Goal: Information Seeking & Learning: Learn about a topic

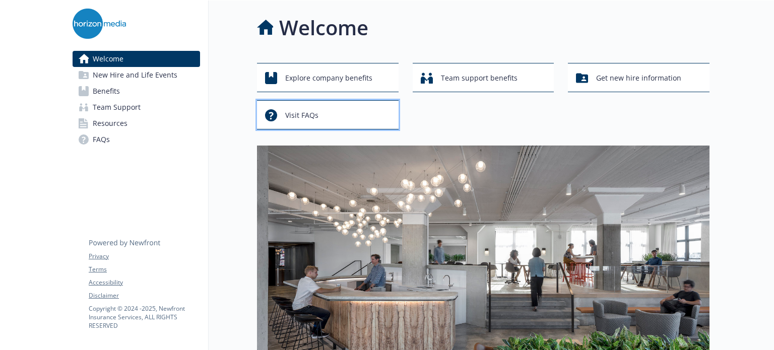
click at [319, 118] on div "Visit FAQs" at bounding box center [329, 115] width 128 height 19
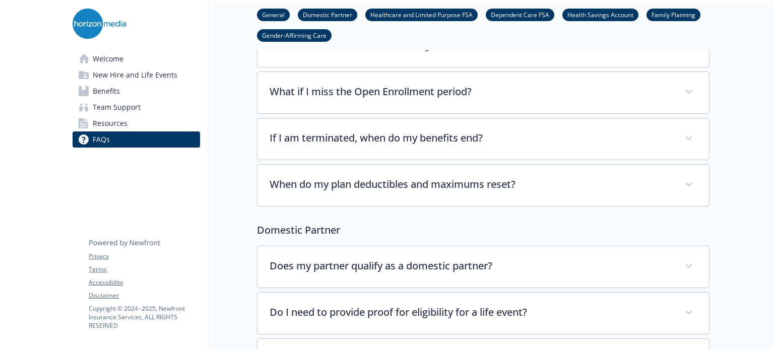
scroll to position [106, 0]
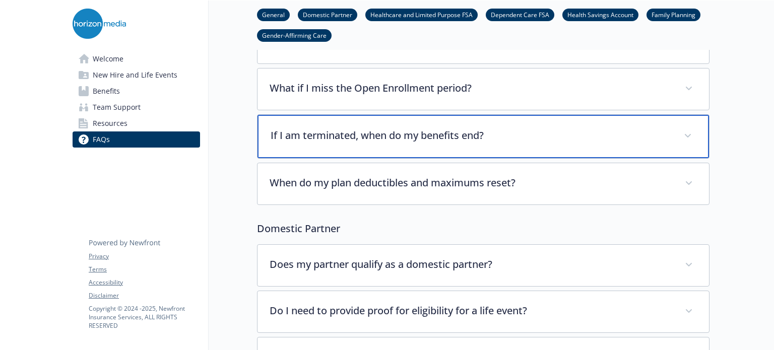
click at [443, 143] on div "If I am terminated, when do my benefits end?" at bounding box center [482, 136] width 451 height 43
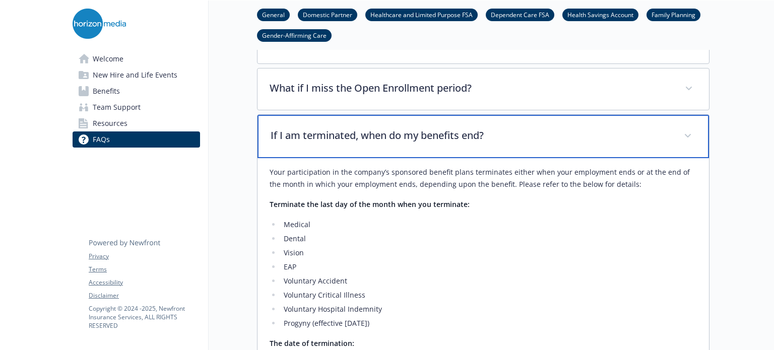
click at [443, 143] on div "If I am terminated, when do my benefits end?" at bounding box center [482, 136] width 451 height 43
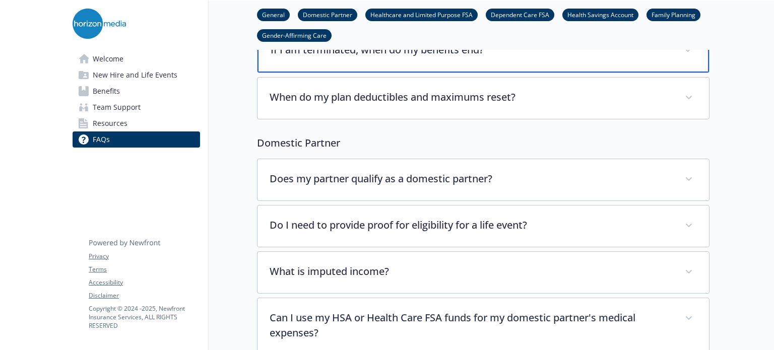
scroll to position [194, 0]
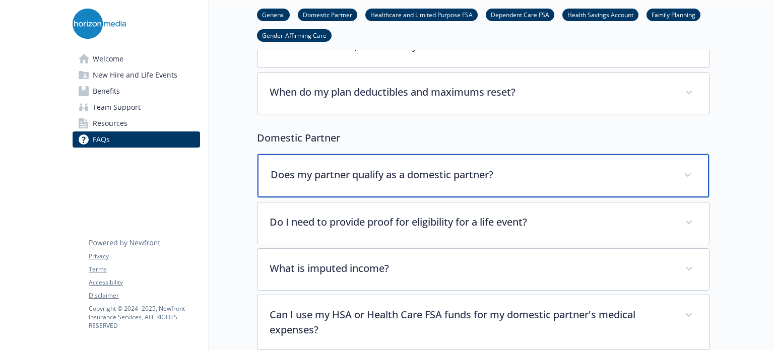
click at [435, 182] on div "Does my partner qualify as a domestic partner?" at bounding box center [482, 175] width 451 height 43
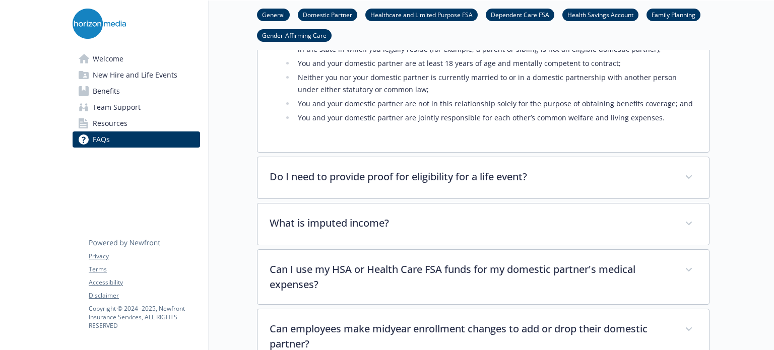
scroll to position [500, 0]
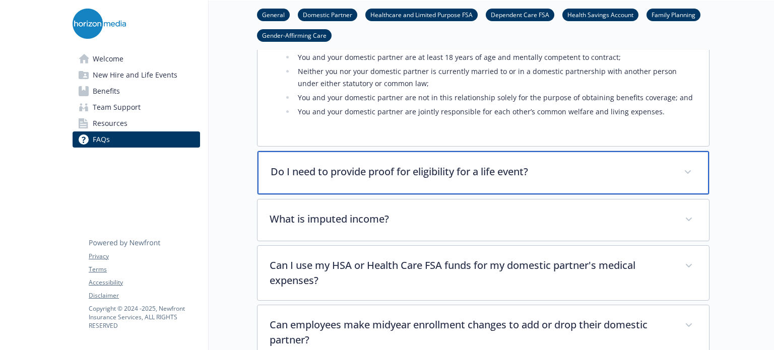
click at [440, 183] on div "Do I need to provide proof for eligibility for a life event?" at bounding box center [482, 172] width 451 height 43
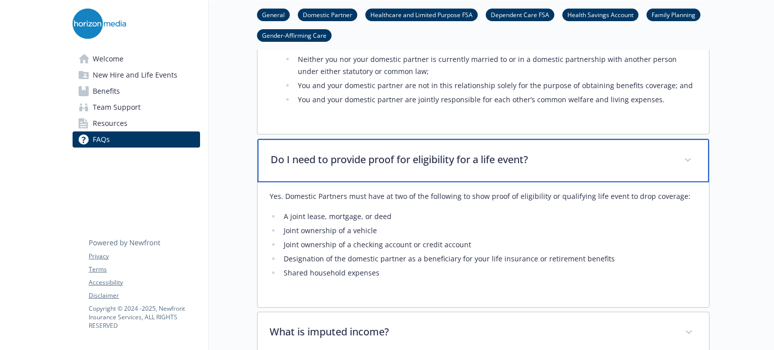
scroll to position [514, 0]
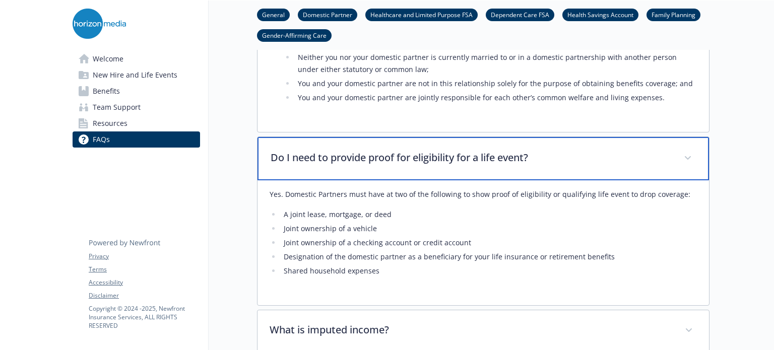
click at [566, 166] on div "Do I need to provide proof for eligibility for a life event?" at bounding box center [482, 158] width 451 height 43
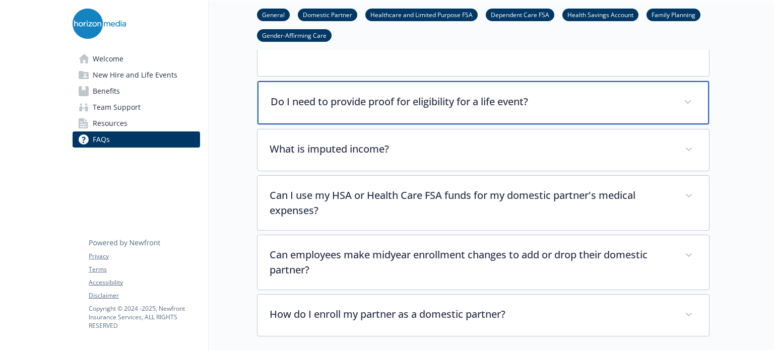
scroll to position [572, 0]
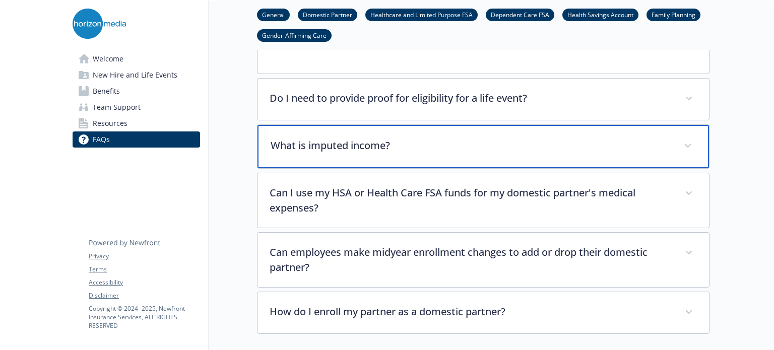
click at [427, 153] on div "What is imputed income?" at bounding box center [482, 146] width 451 height 43
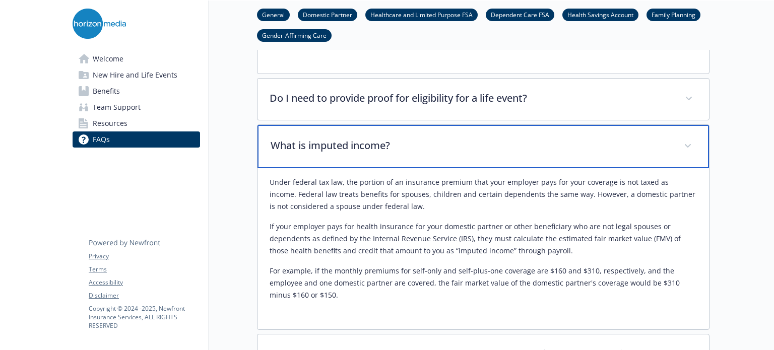
click at [427, 153] on div "What is imputed income?" at bounding box center [482, 146] width 451 height 43
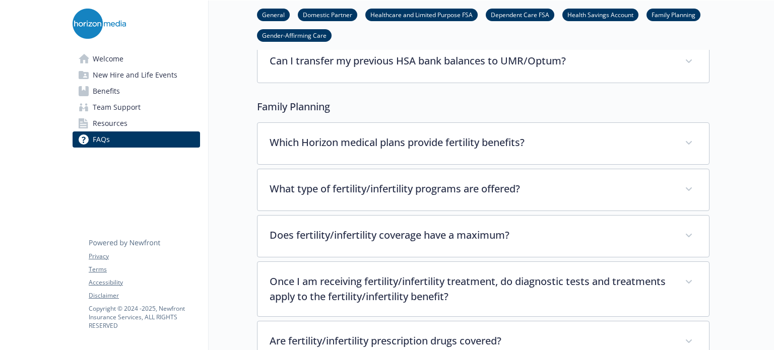
scroll to position [2736, 0]
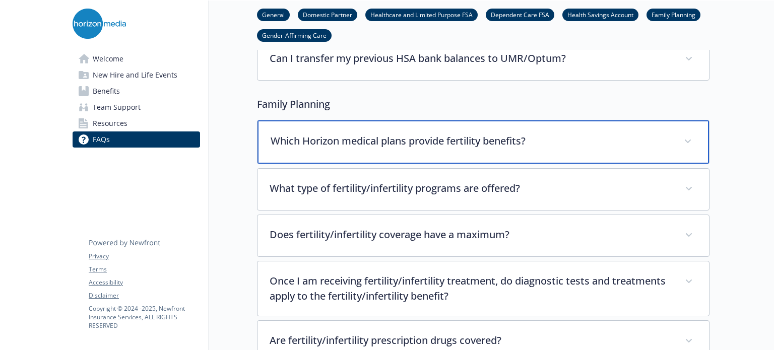
click at [431, 134] on p "Which Horizon medical plans provide fertility benefits?" at bounding box center [471, 141] width 401 height 15
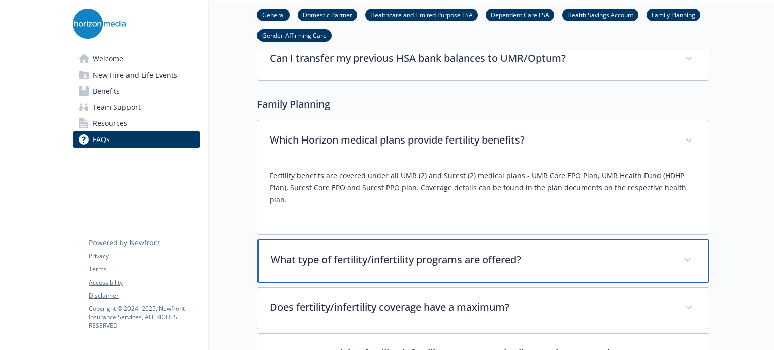
click at [444, 239] on div "What type of fertility/infertility programs are offered?" at bounding box center [482, 260] width 451 height 43
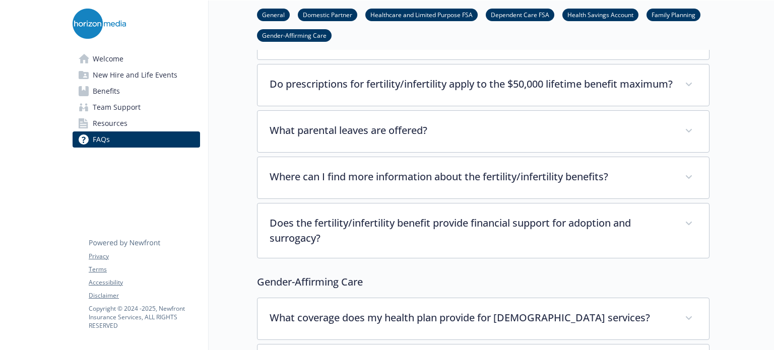
scroll to position [3385, 0]
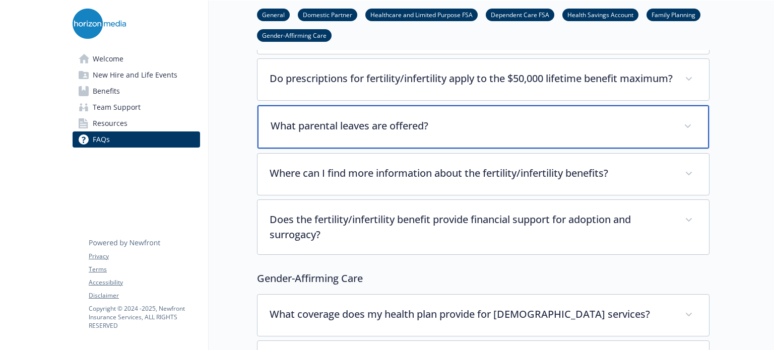
click at [423, 118] on p "What parental leaves are offered?" at bounding box center [471, 125] width 401 height 15
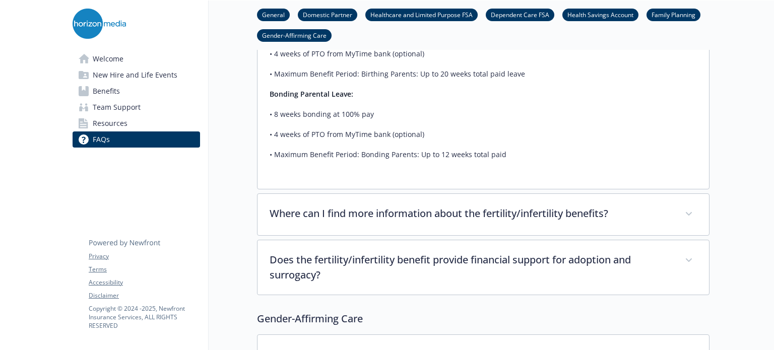
scroll to position [3587, 0]
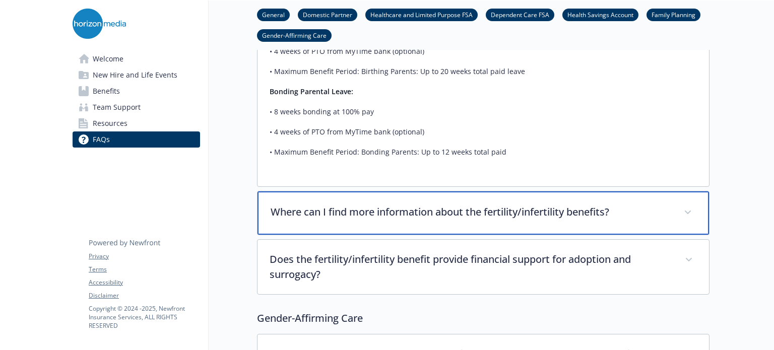
click at [462, 205] on div "Where can I find more information about the fertility/infertility benefits?" at bounding box center [482, 212] width 451 height 43
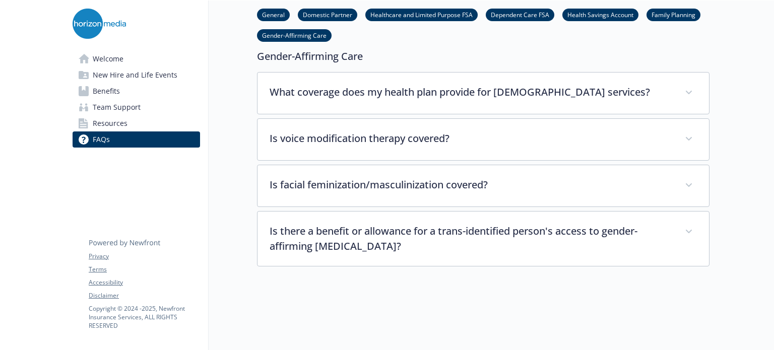
scroll to position [4159, 8]
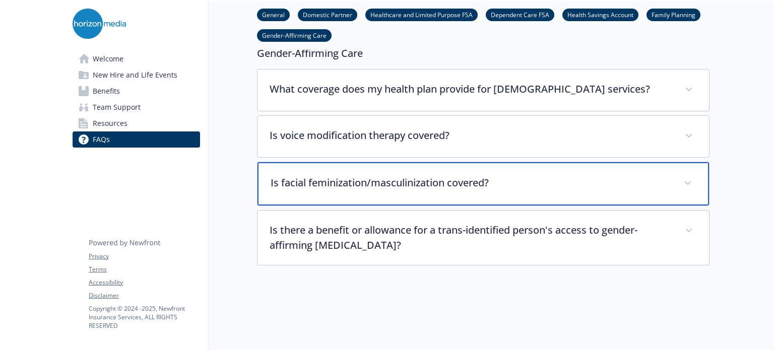
click at [463, 175] on p "Is facial feminization/masculinization covered?" at bounding box center [471, 182] width 401 height 15
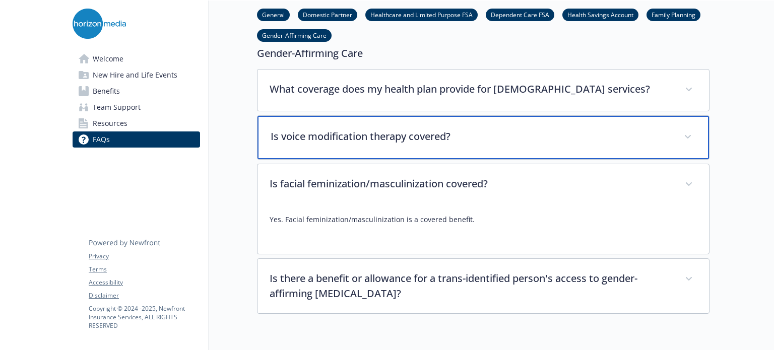
click at [469, 122] on div "Is voice modification therapy covered?" at bounding box center [482, 137] width 451 height 43
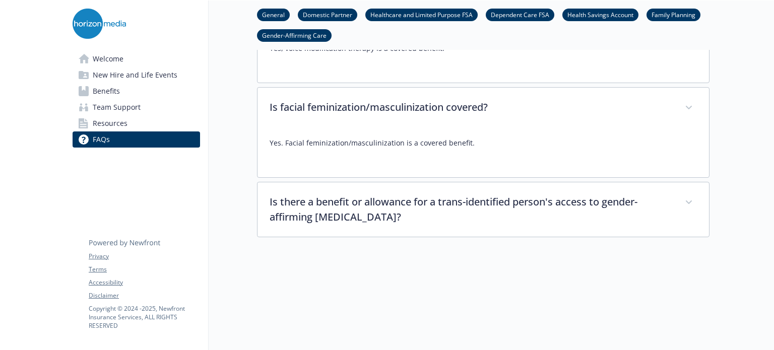
scroll to position [4301, 8]
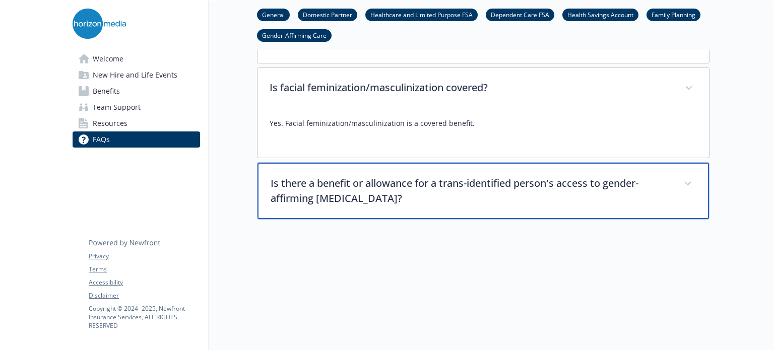
click at [433, 176] on p "Is there a benefit or allowance for a trans-identified person's access to gende…" at bounding box center [471, 191] width 401 height 30
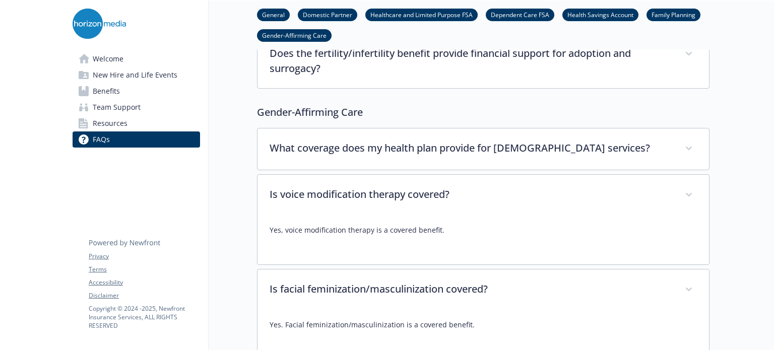
scroll to position [4090, 8]
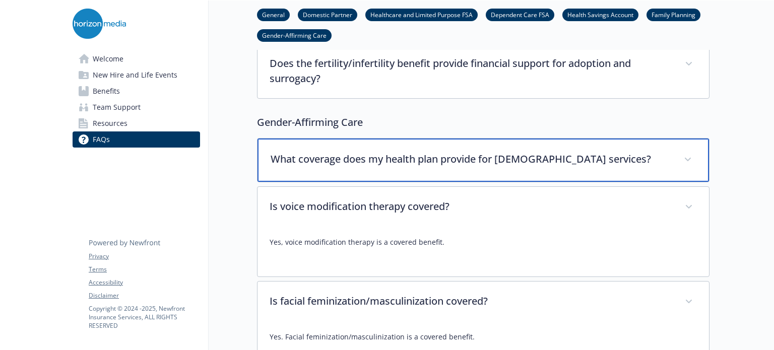
click at [434, 152] on p "What coverage does my health plan provide for [DEMOGRAPHIC_DATA] services?" at bounding box center [471, 159] width 401 height 15
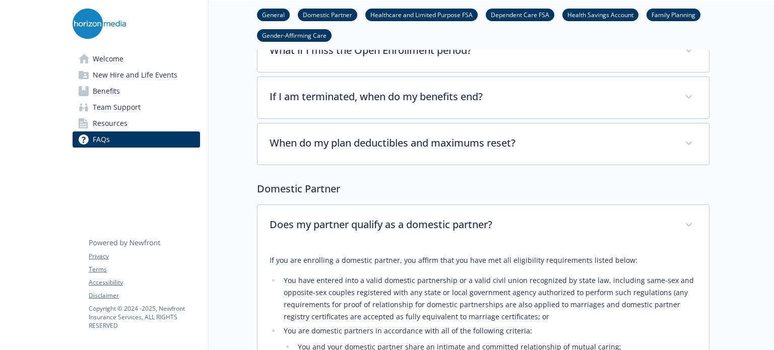
scroll to position [0, 8]
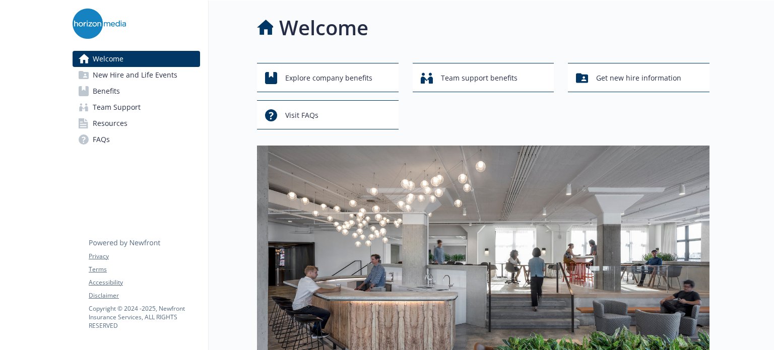
click at [117, 76] on span "New Hire and Life Events" at bounding box center [135, 75] width 85 height 16
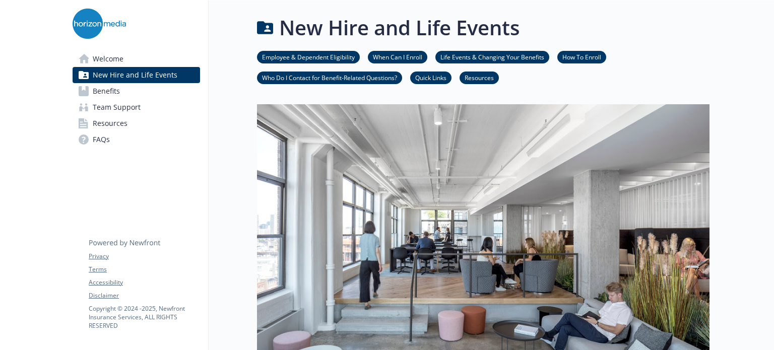
click at [483, 57] on link "Life Events & Changing Your Benefits" at bounding box center [492, 57] width 114 height 10
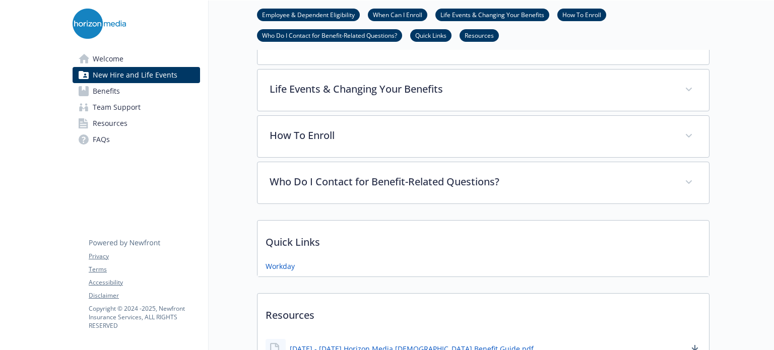
scroll to position [426, 8]
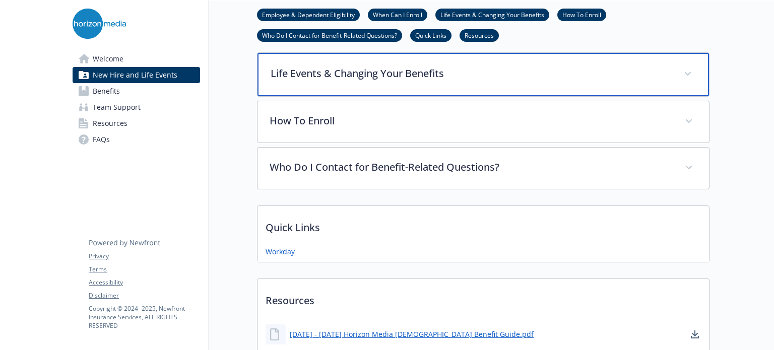
click at [428, 82] on div "Life Events & Changing Your Benefits" at bounding box center [482, 74] width 451 height 43
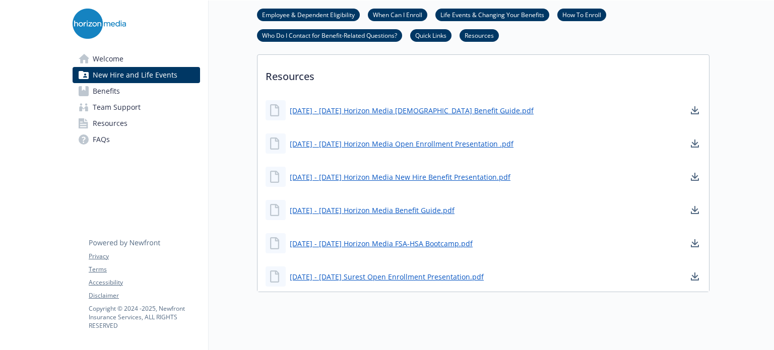
scroll to position [1304, 8]
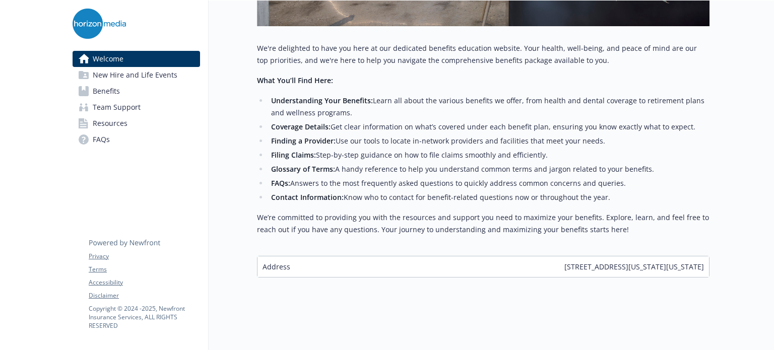
scroll to position [395, 8]
